Goal: Book appointment/travel/reservation

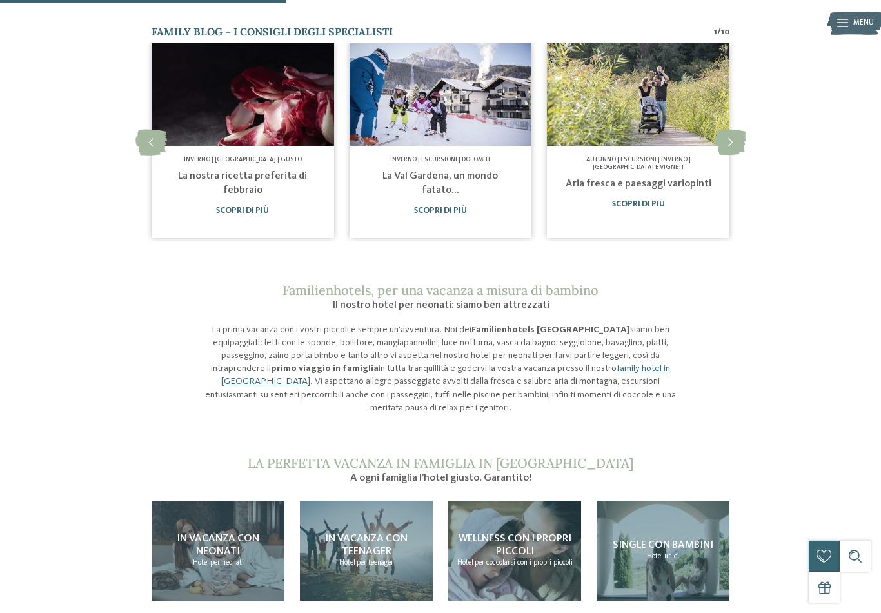
scroll to position [655, 0]
click at [243, 534] on span "In vacanza con neonati" at bounding box center [218, 545] width 83 height 23
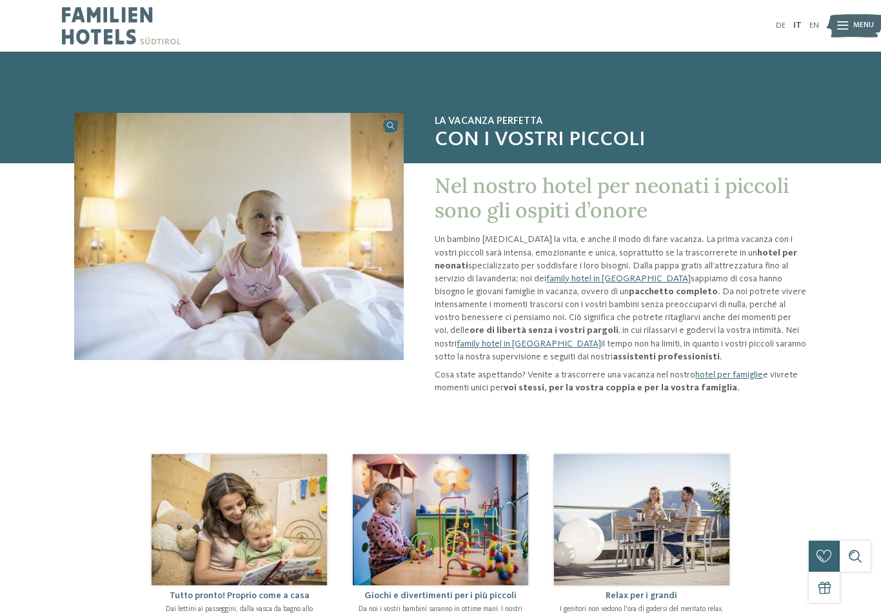
click at [588, 274] on link "family hotel in Alto Adige" at bounding box center [618, 278] width 144 height 9
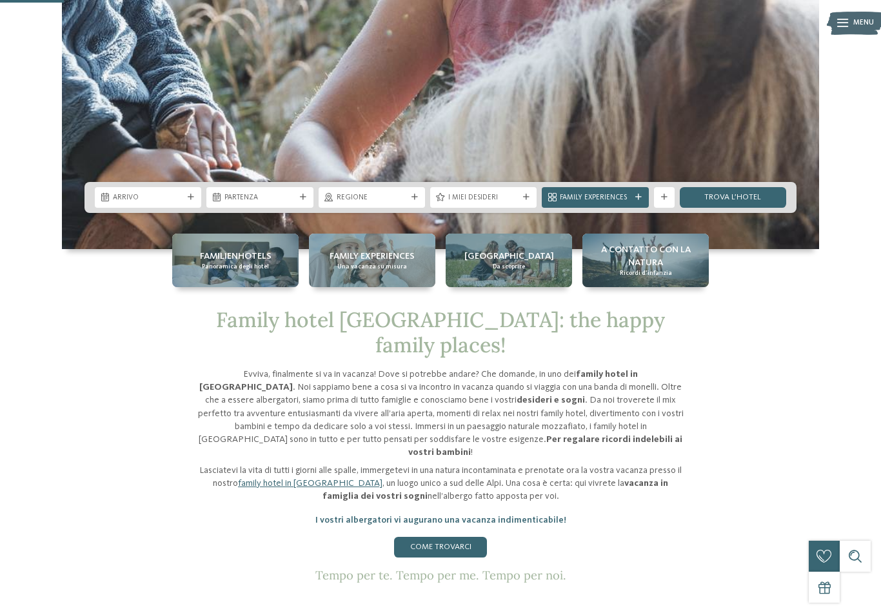
scroll to position [345, 0]
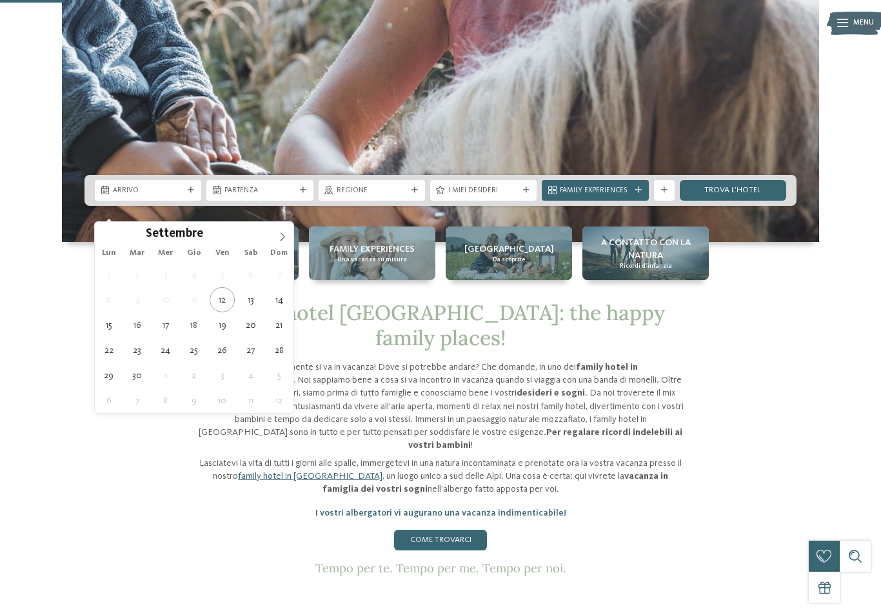
click at [279, 241] on icon at bounding box center [282, 236] width 9 height 9
click at [280, 239] on icon at bounding box center [282, 236] width 9 height 9
click at [284, 232] on icon at bounding box center [282, 236] width 9 height 9
click at [285, 239] on icon at bounding box center [282, 236] width 9 height 9
type input "****"
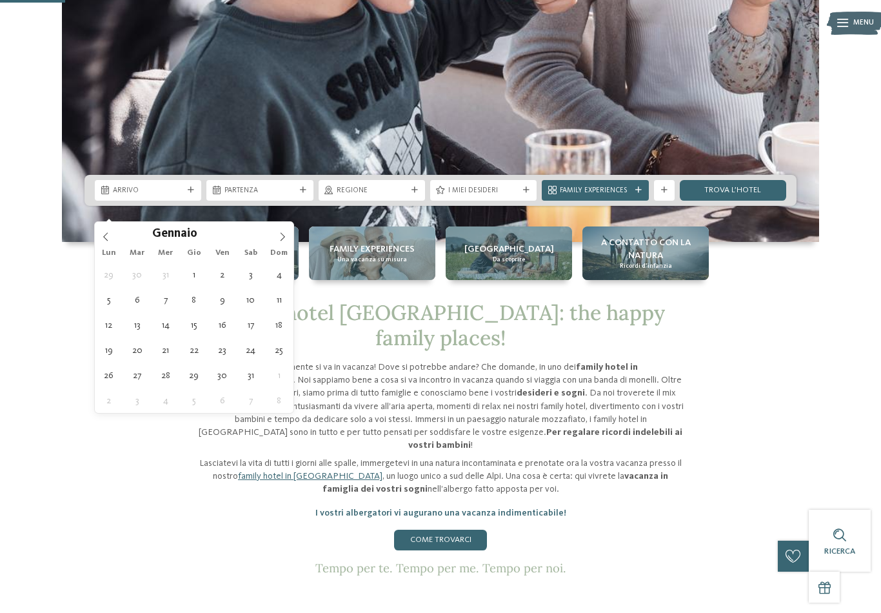
type div "02.01.2026"
type input "****"
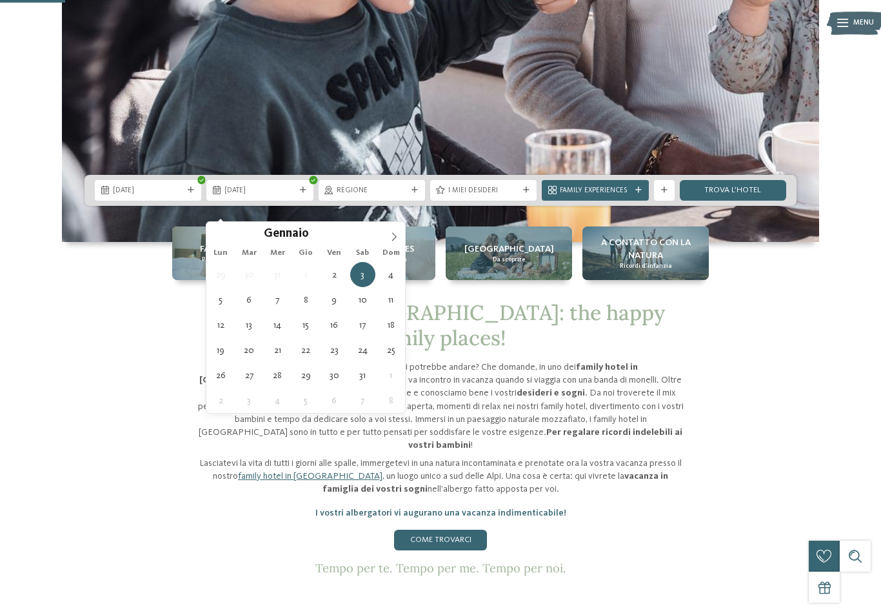
type div "06.01.2026"
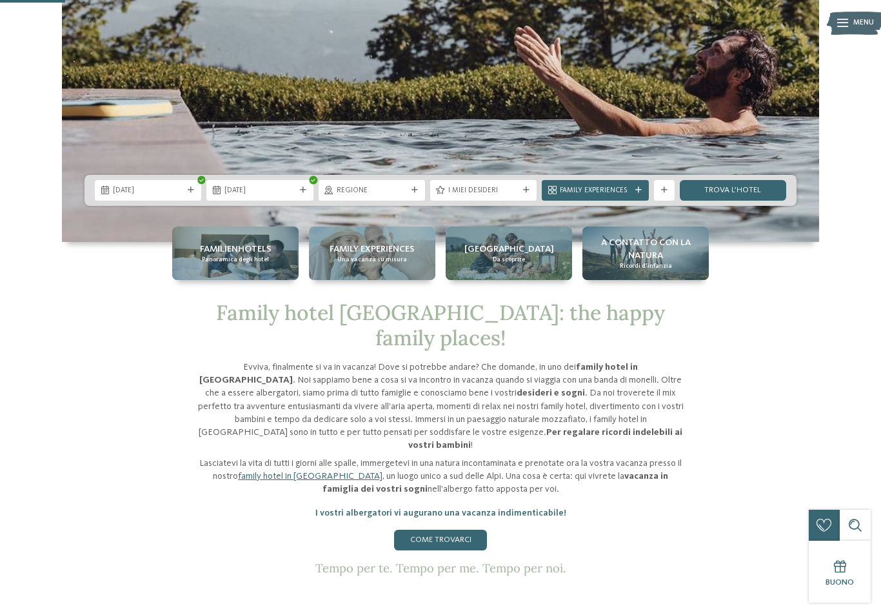
click at [363, 196] on span "Regione" at bounding box center [372, 191] width 70 height 10
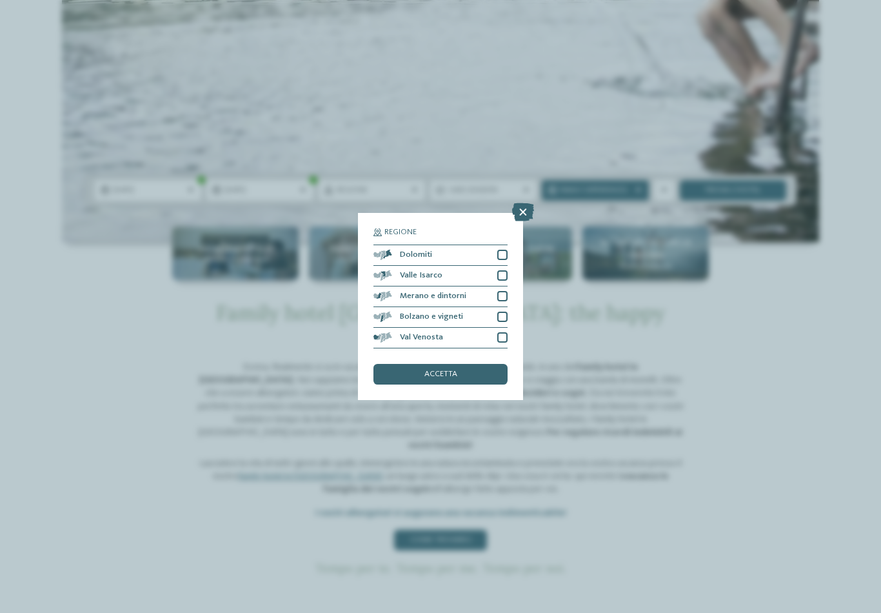
click at [528, 203] on icon at bounding box center [523, 212] width 22 height 18
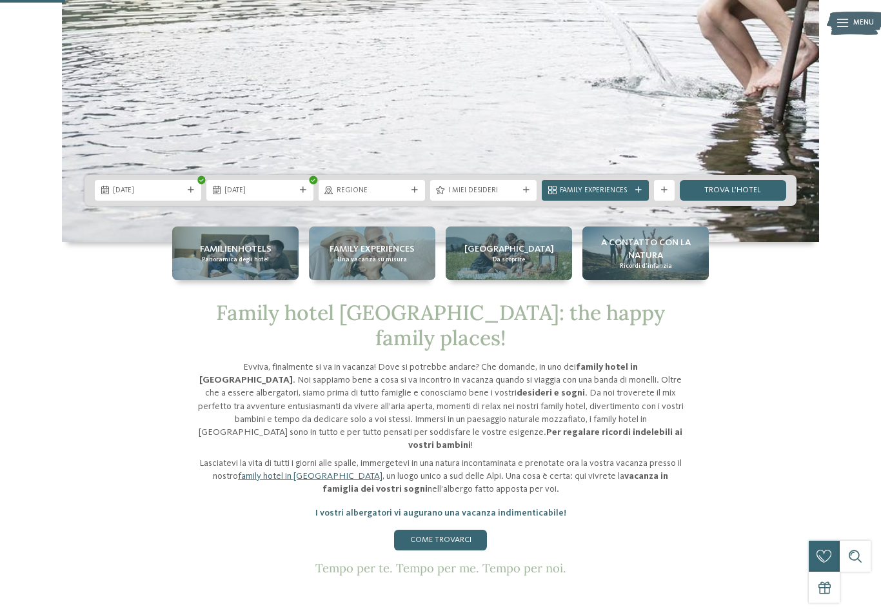
click at [408, 195] on div "Regione" at bounding box center [371, 189] width 75 height 11
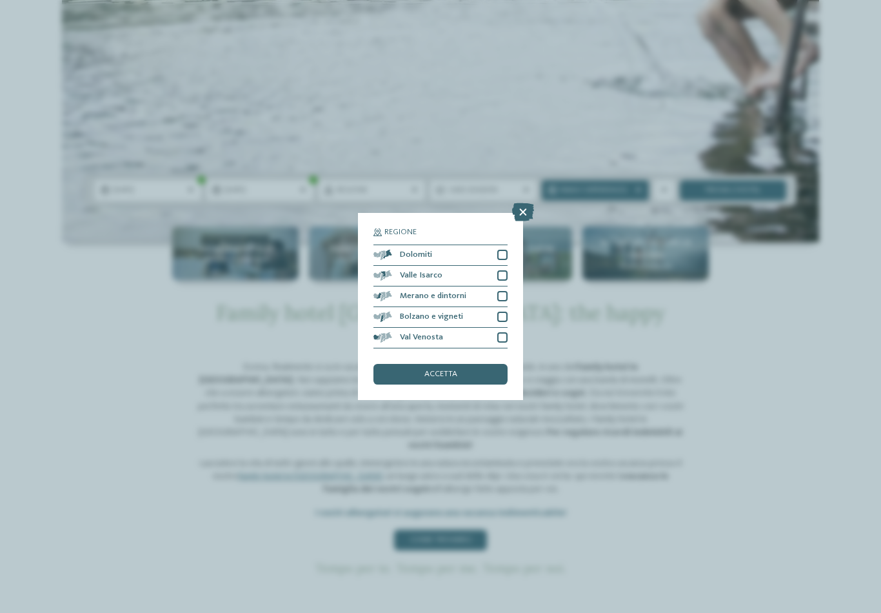
click at [506, 245] on div "Dolomiti" at bounding box center [440, 255] width 134 height 21
click at [506, 270] on div at bounding box center [502, 275] width 10 height 10
click at [506, 291] on div at bounding box center [502, 296] width 10 height 10
click at [506, 312] on div at bounding box center [502, 317] width 10 height 10
click at [506, 328] on div "Val Venosta" at bounding box center [440, 338] width 134 height 21
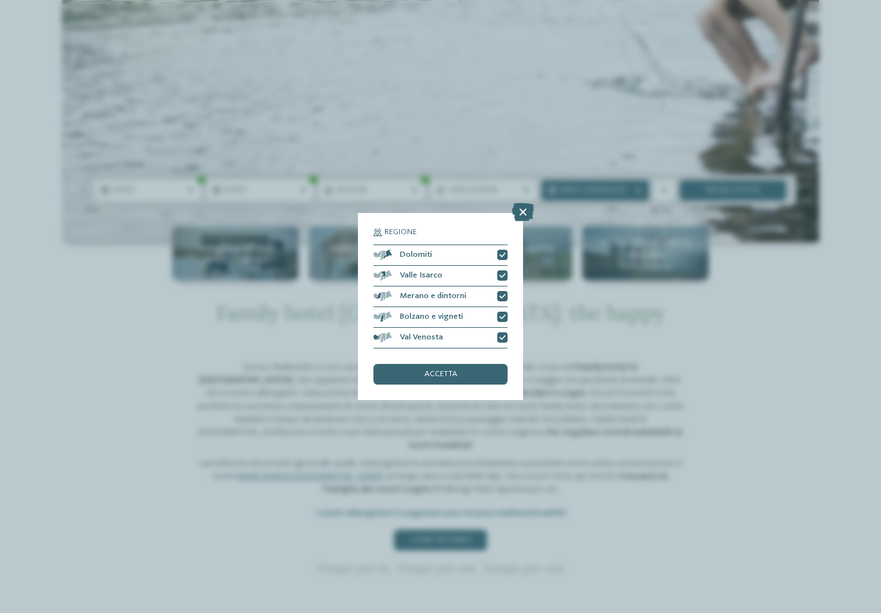
click at [463, 364] on div "accetta" at bounding box center [440, 374] width 134 height 21
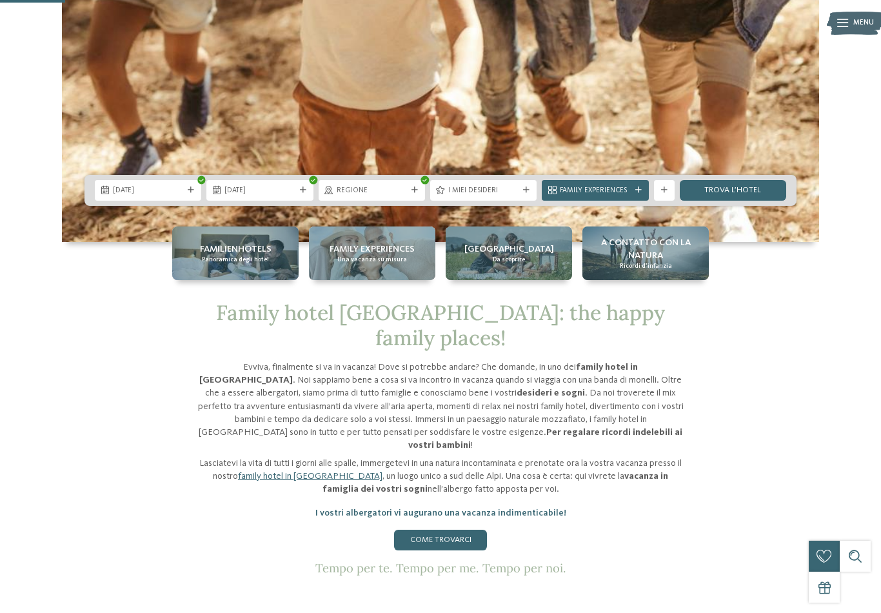
click at [776, 201] on link "trova l’hotel" at bounding box center [733, 190] width 106 height 21
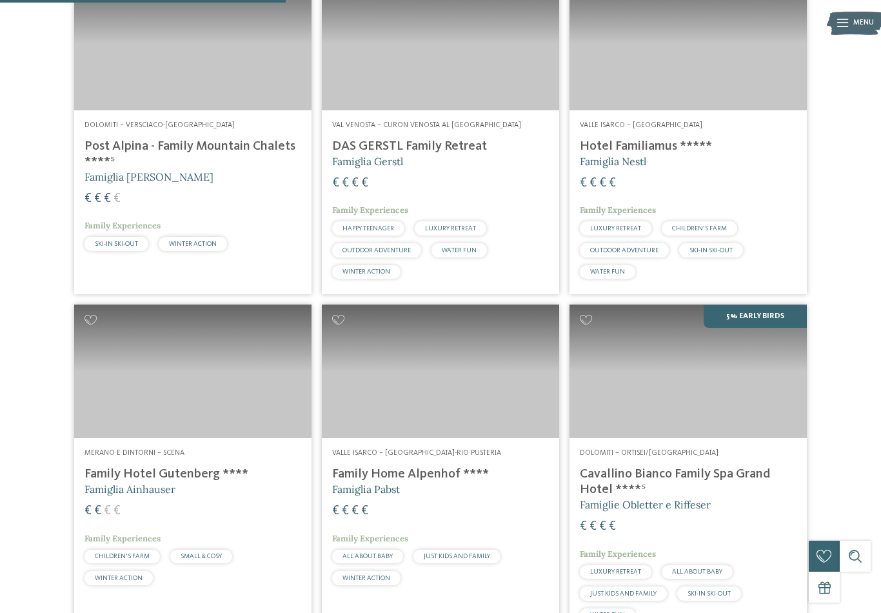
scroll to position [762, 0]
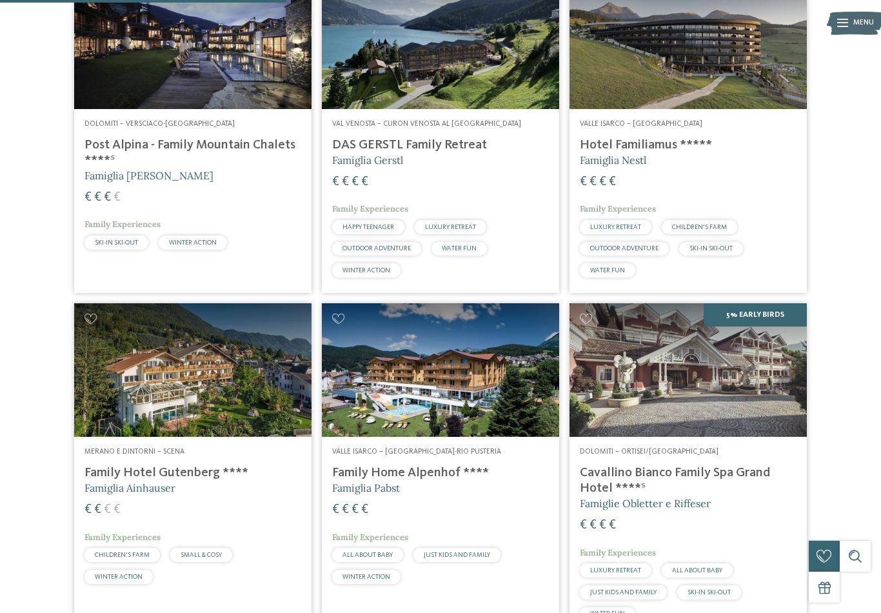
click at [712, 75] on img at bounding box center [688, 42] width 237 height 134
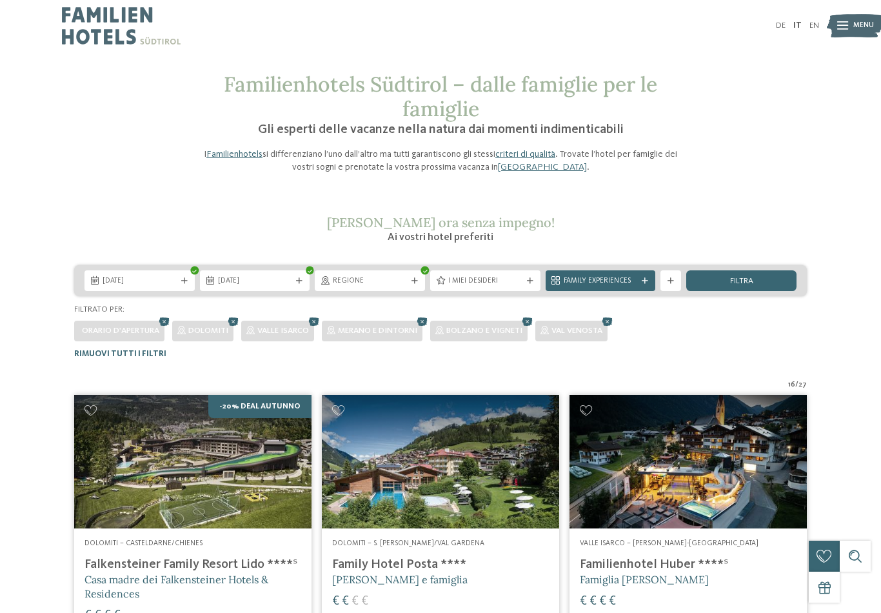
click at [768, 283] on div "filtra" at bounding box center [741, 280] width 110 height 21
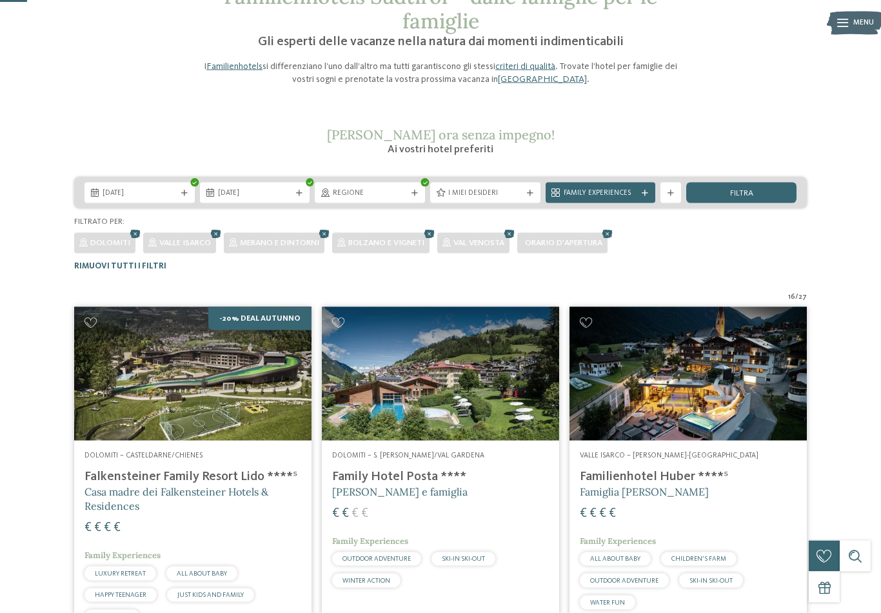
scroll to position [48, 0]
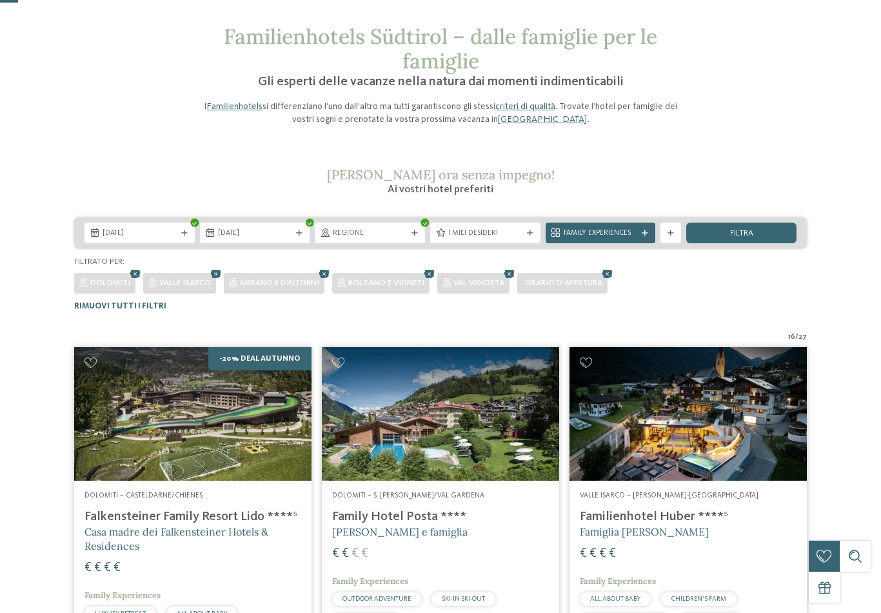
click at [639, 232] on div "Family Experiences" at bounding box center [600, 233] width 79 height 11
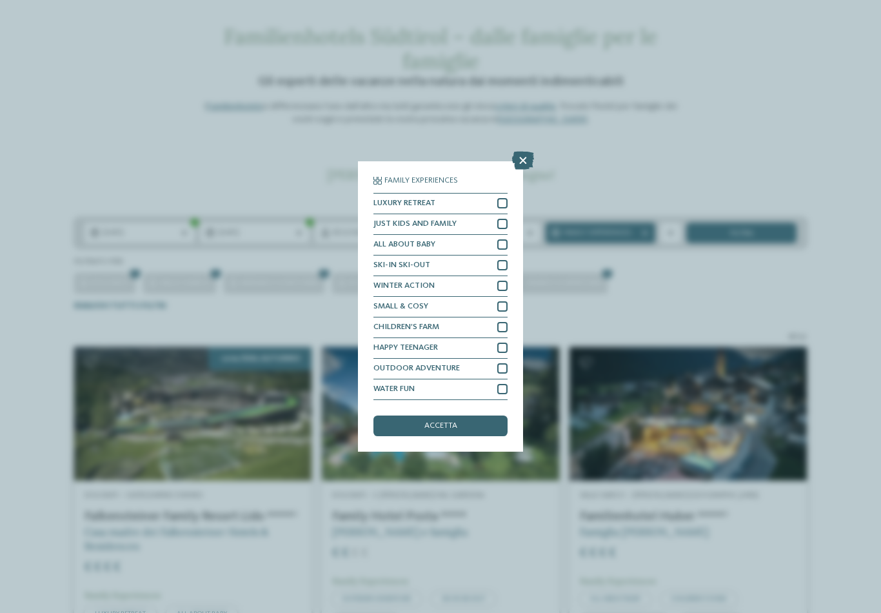
click at [506, 239] on div at bounding box center [502, 244] width 10 height 10
click at [477, 415] on div "accetta" at bounding box center [440, 425] width 134 height 21
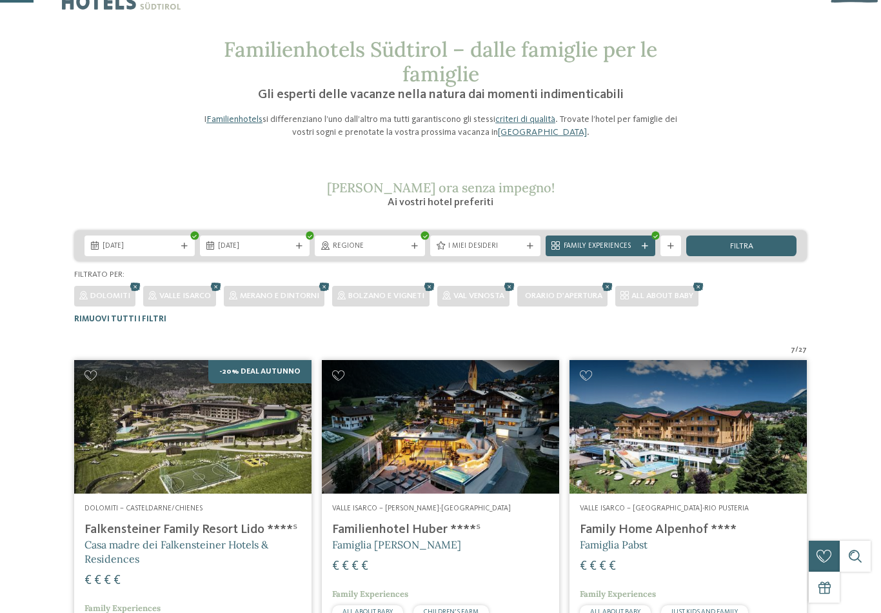
scroll to position [0, 0]
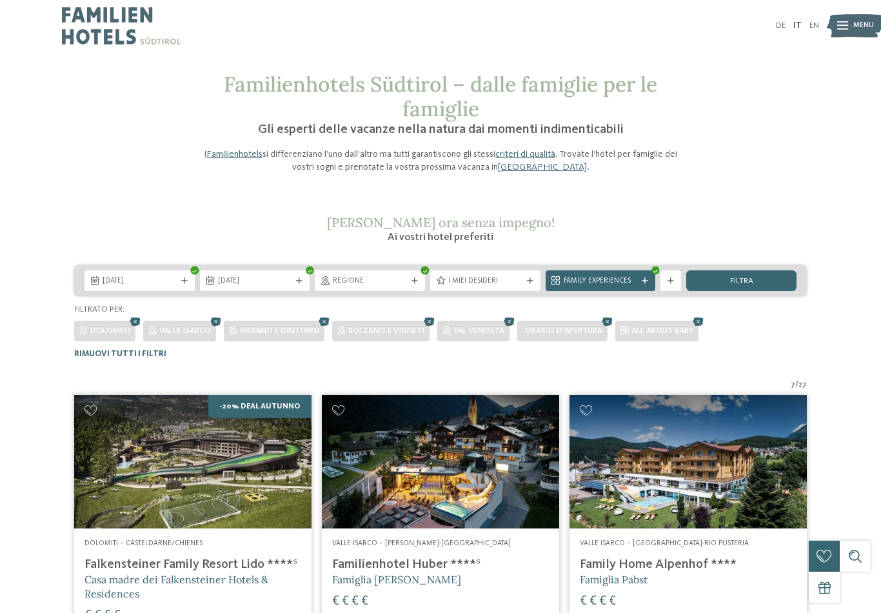
click at [523, 281] on div "I miei desideri" at bounding box center [485, 280] width 79 height 11
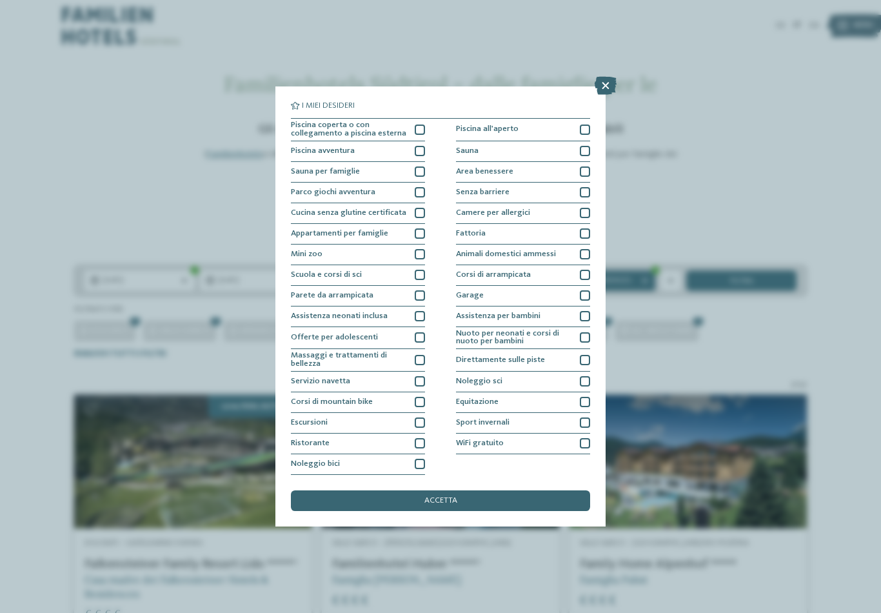
scroll to position [30, 0]
click at [589, 311] on div at bounding box center [585, 316] width 10 height 10
click at [513, 490] on div "accetta" at bounding box center [440, 500] width 299 height 21
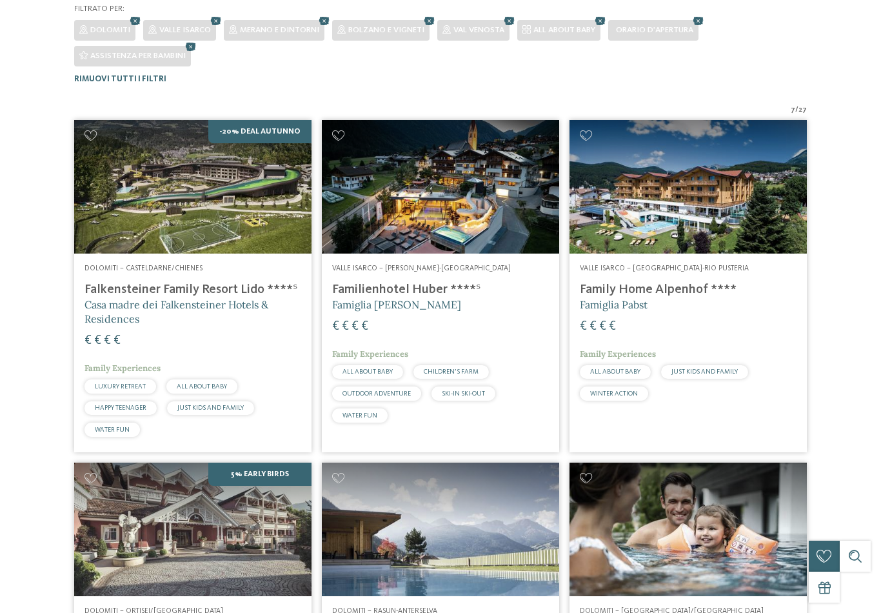
scroll to position [343, 0]
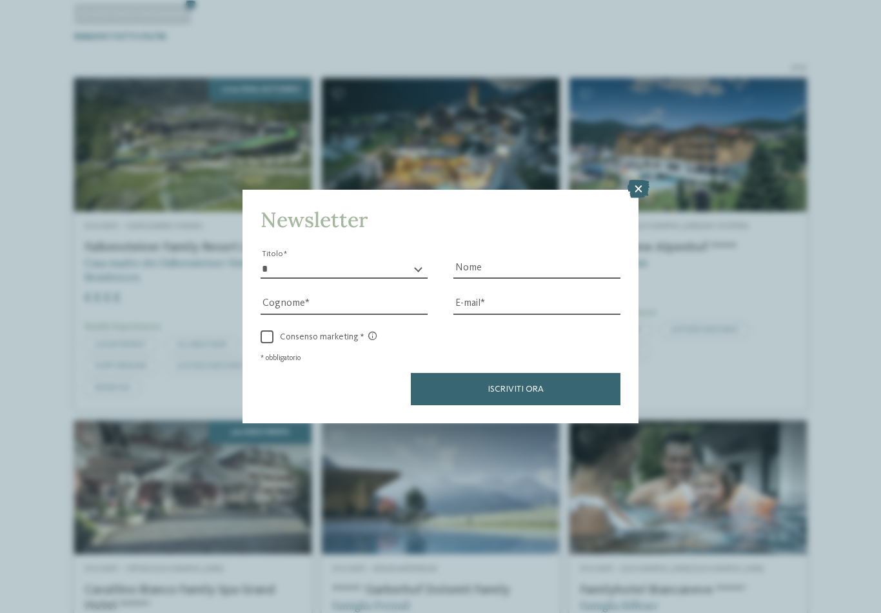
click at [621, 132] on div "Newsletter * ****** ******* ******** ****** Titolo Nome Cognome Fax" at bounding box center [440, 306] width 881 height 613
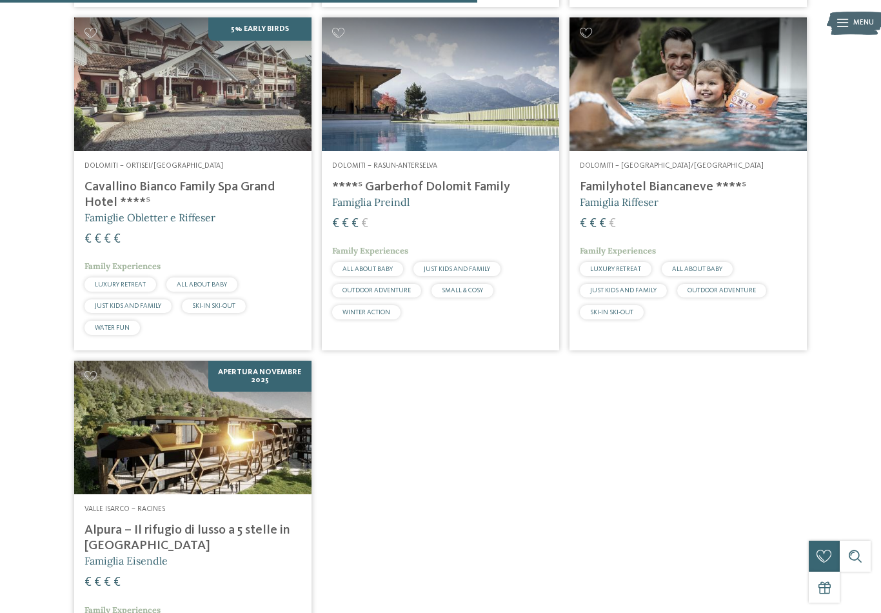
scroll to position [750, 0]
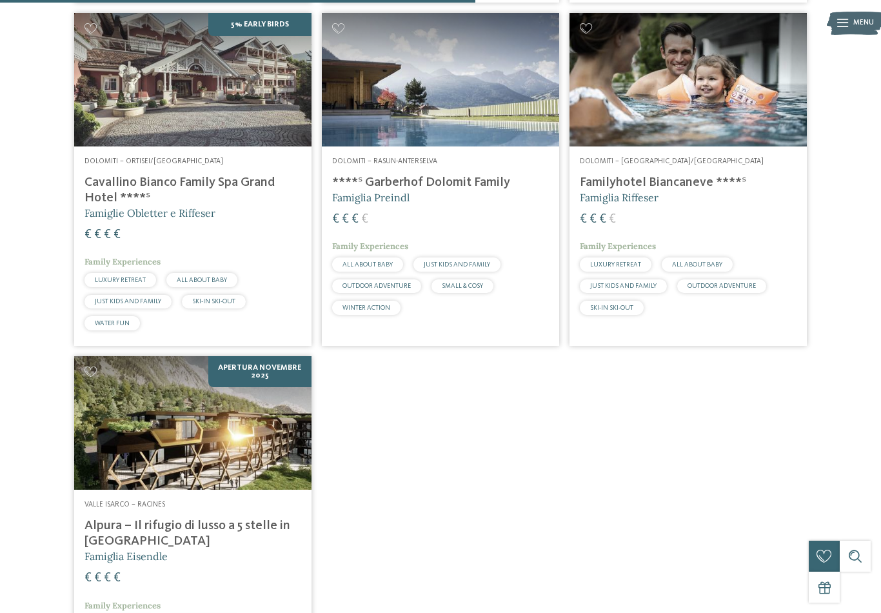
click at [221, 523] on h4 "Alpura – Il rifugio di lusso a 5 stelle in [GEOGRAPHIC_DATA]" at bounding box center [193, 533] width 217 height 31
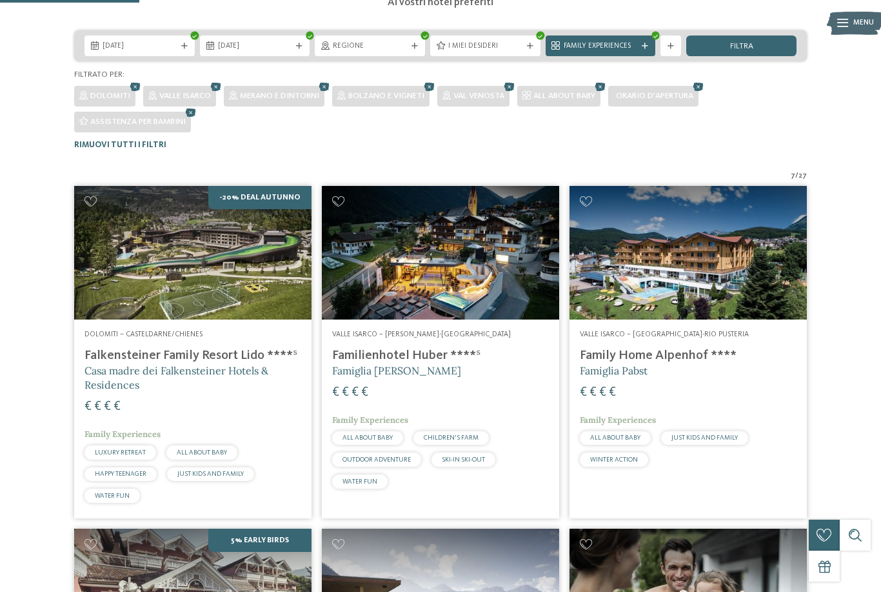
scroll to position [226, 0]
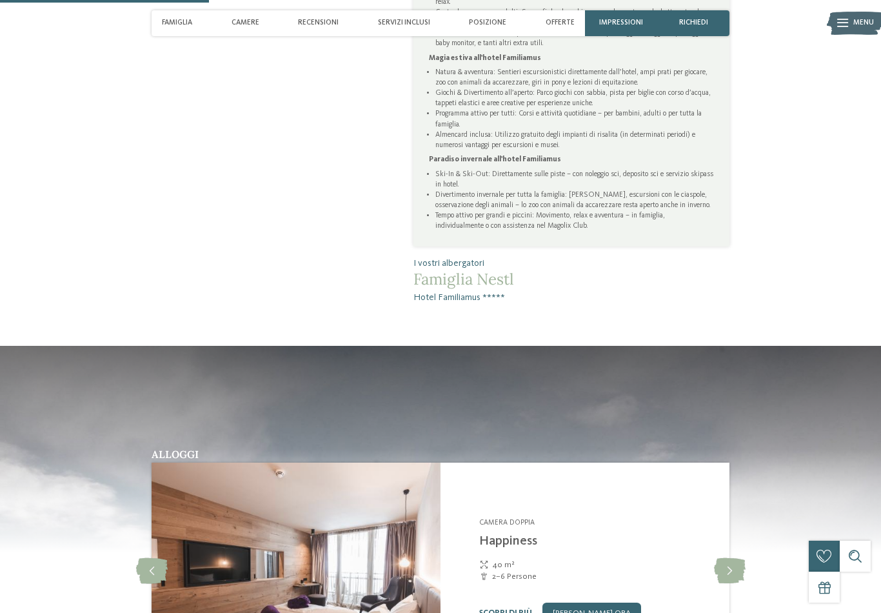
scroll to position [860, 0]
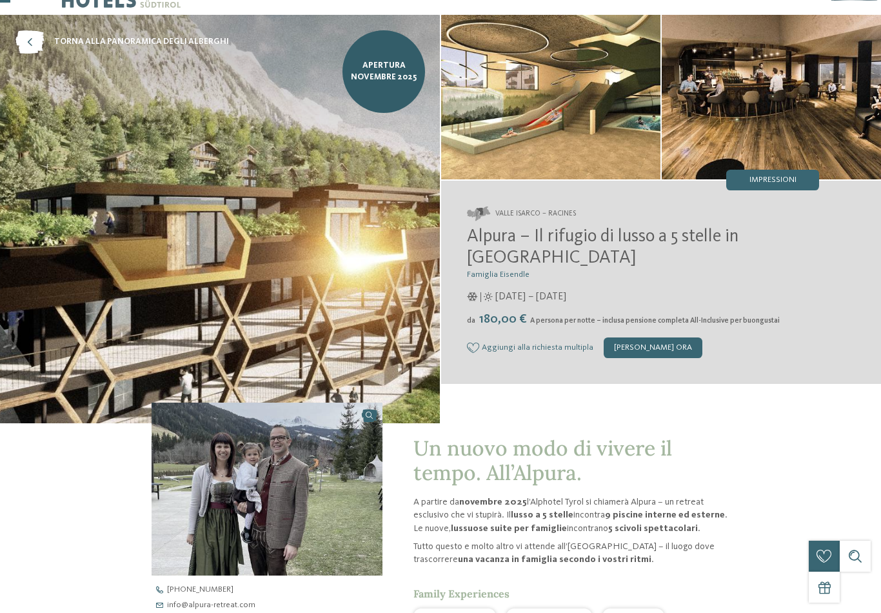
click at [672, 353] on div "[PERSON_NAME] ora" at bounding box center [653, 347] width 99 height 21
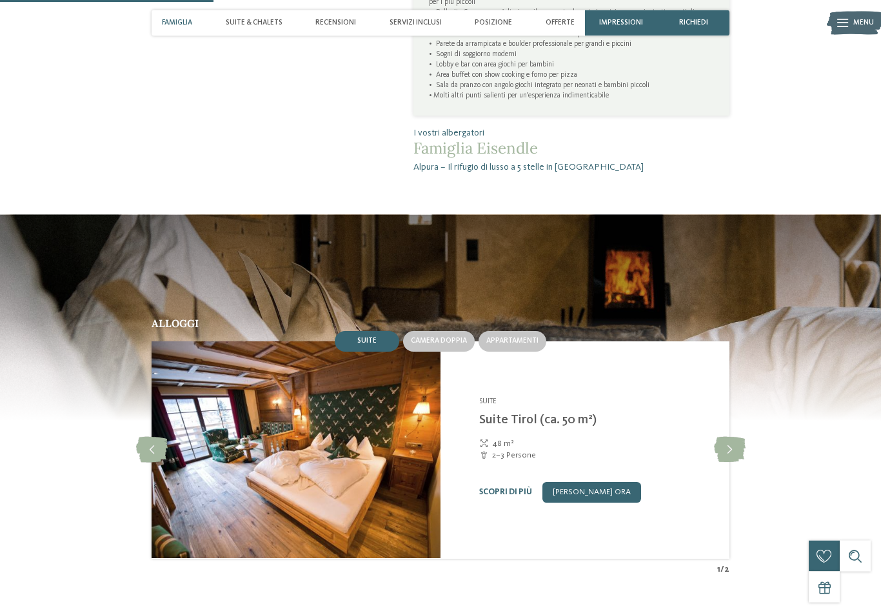
scroll to position [778, 0]
